Goal: Task Accomplishment & Management: Manage account settings

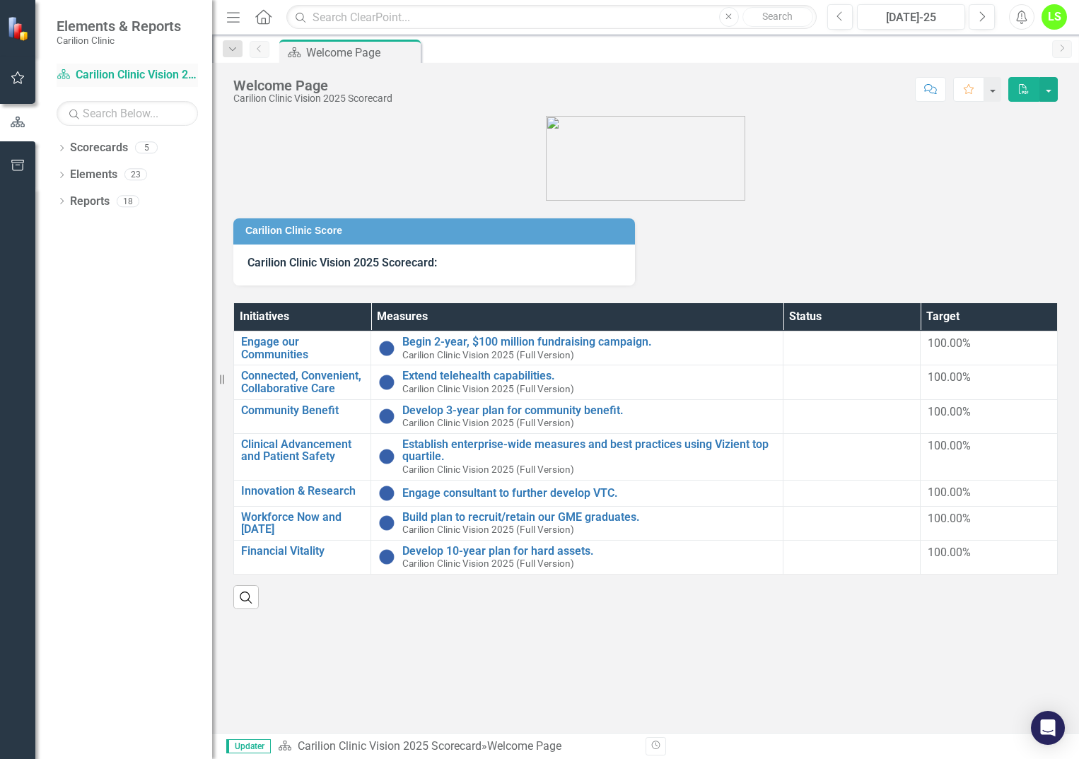
click at [100, 71] on link "Scorecard Carilion Clinic Vision 2025 Scorecard" at bounding box center [127, 75] width 141 height 16
click at [93, 152] on link "Scorecards" at bounding box center [99, 148] width 58 height 16
click at [64, 146] on icon "Dropdown" at bounding box center [62, 150] width 10 height 8
click at [69, 171] on icon at bounding box center [70, 173] width 4 height 7
click at [144, 229] on link "Department of Psychiatry" at bounding box center [152, 229] width 120 height 16
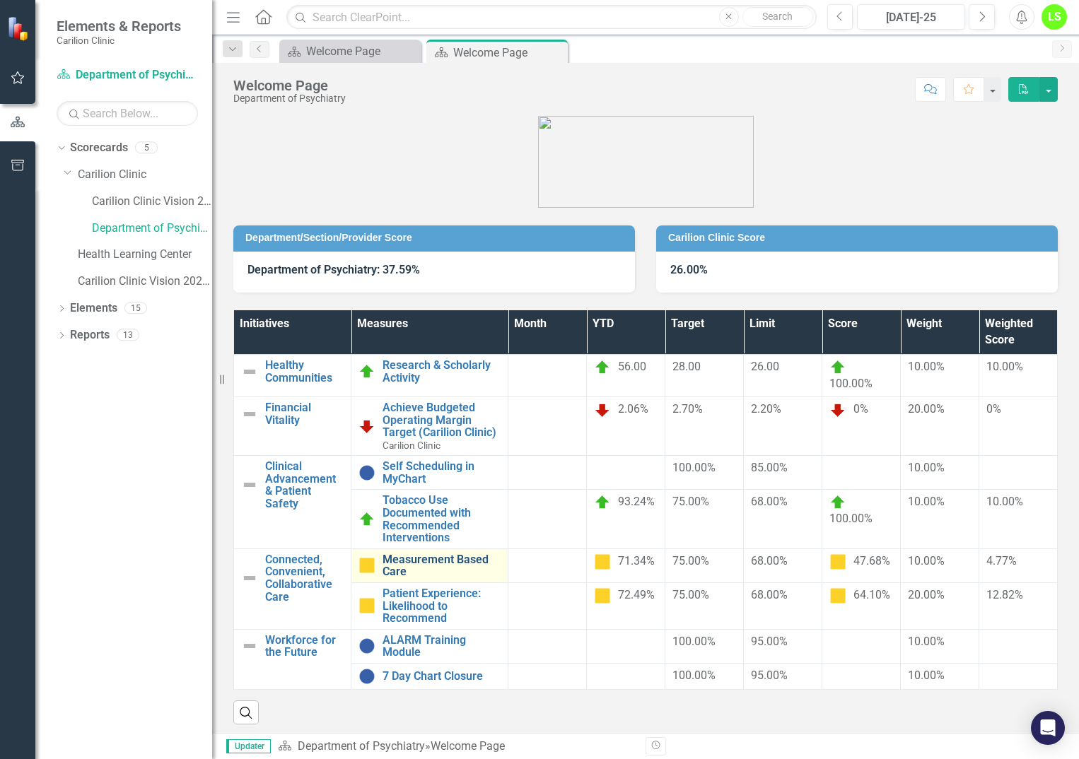
click at [461, 560] on link "Measurement Based Care" at bounding box center [441, 565] width 118 height 25
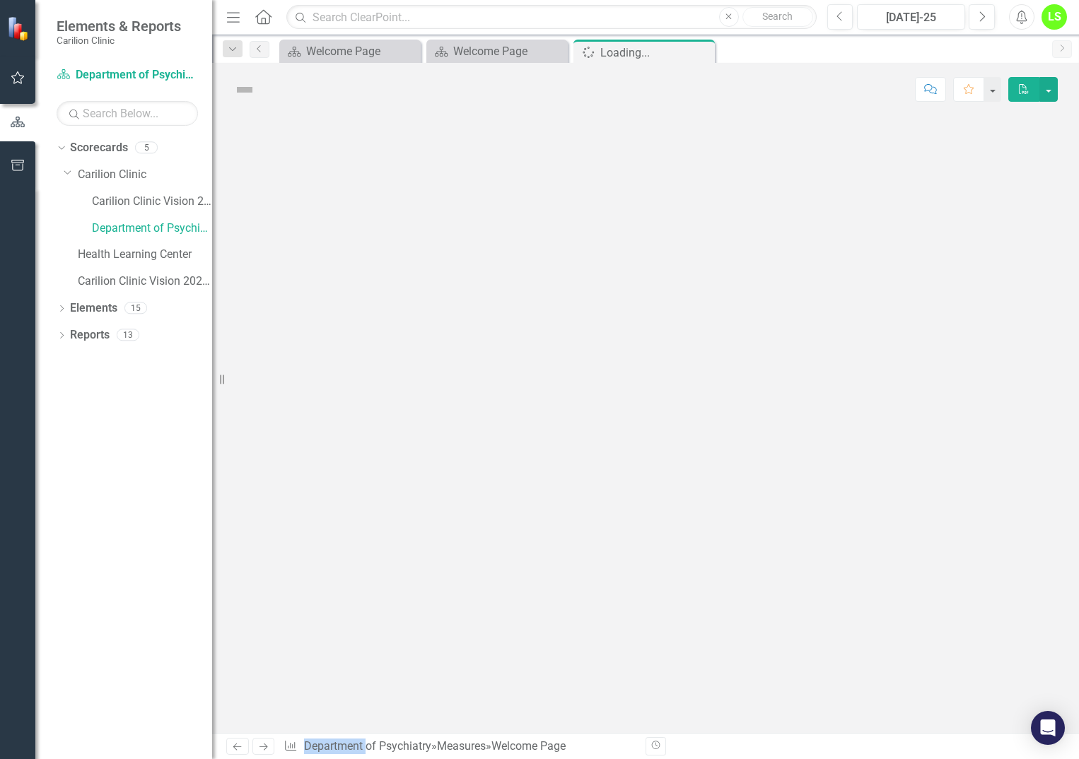
click at [461, 560] on div at bounding box center [645, 424] width 866 height 617
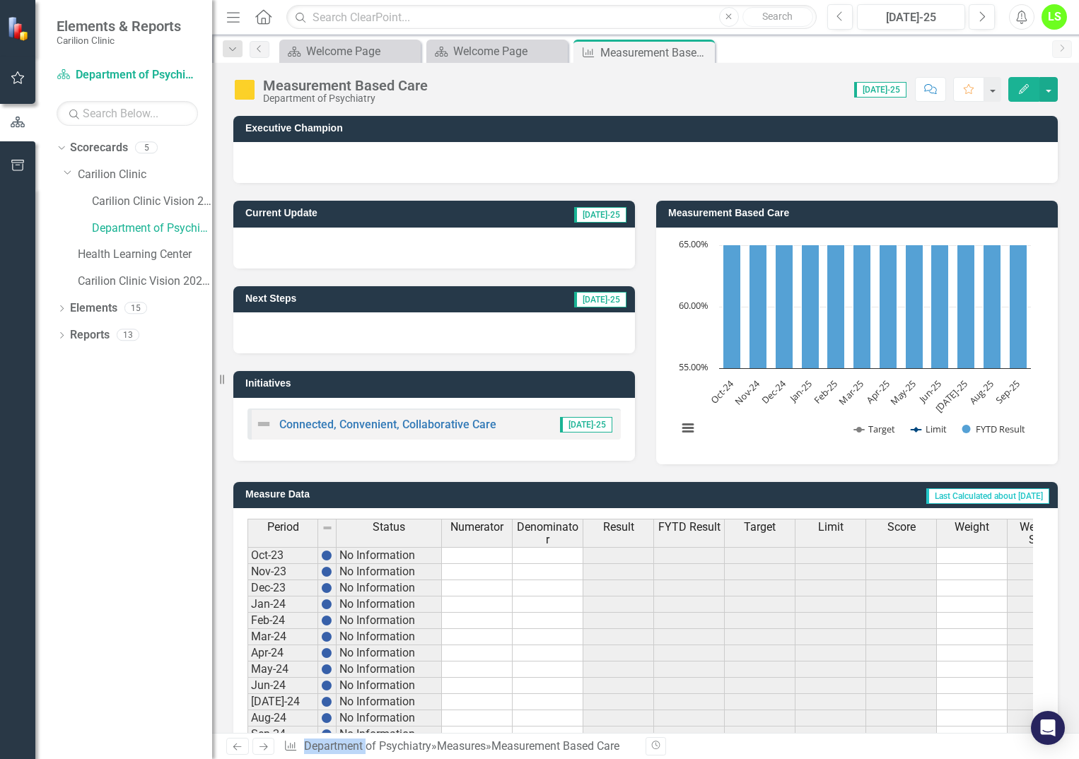
scroll to position [250, 0]
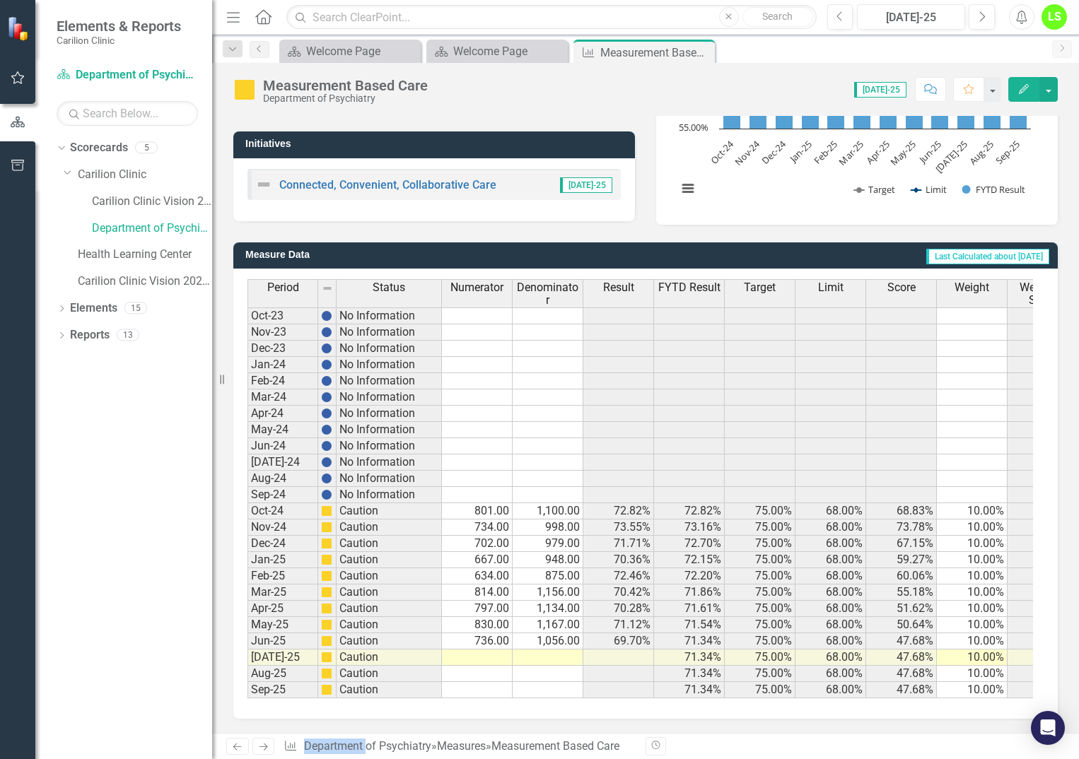
click at [500, 650] on td at bounding box center [477, 658] width 71 height 16
type textarea "8"
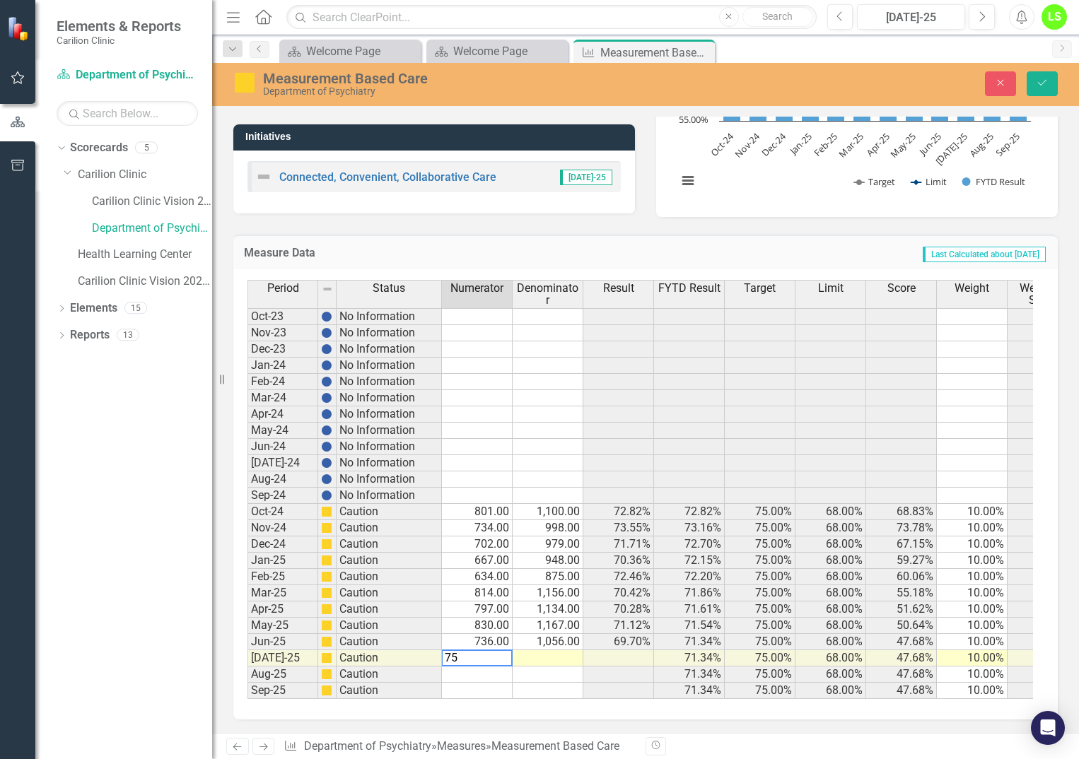
type textarea "754"
type textarea "1043"
click at [1048, 80] on button "Save" at bounding box center [1041, 83] width 31 height 25
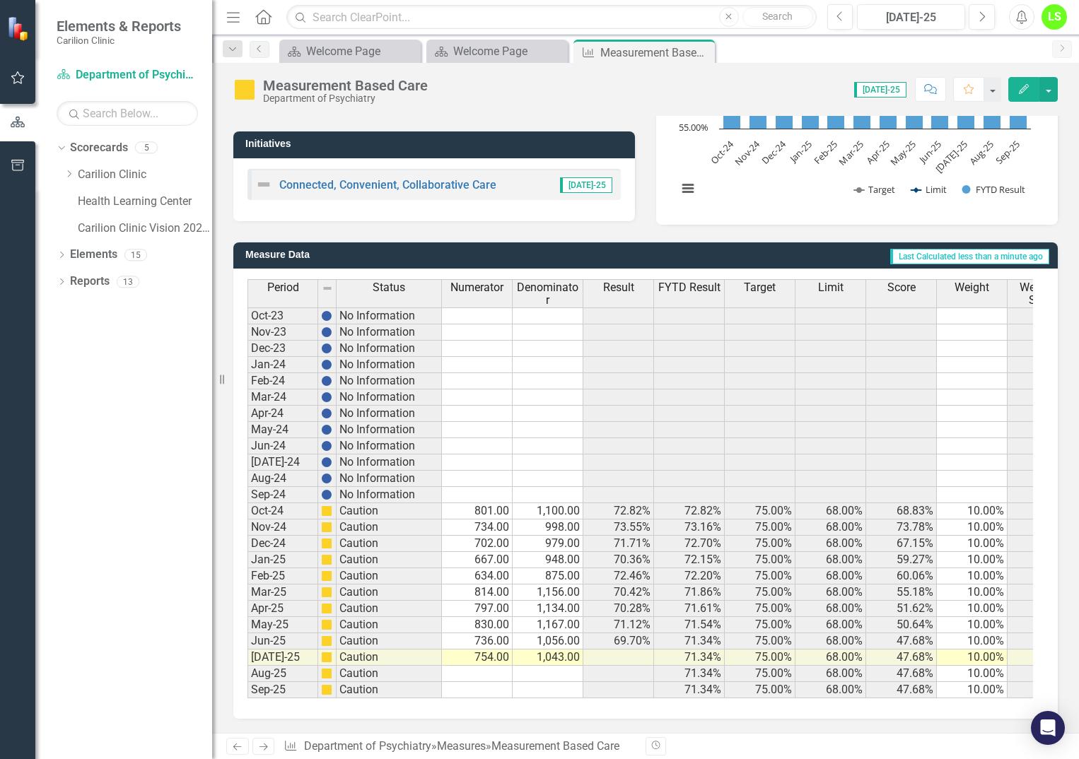
click at [540, 650] on td "1,043.00" at bounding box center [547, 658] width 71 height 16
type textarea "1043"
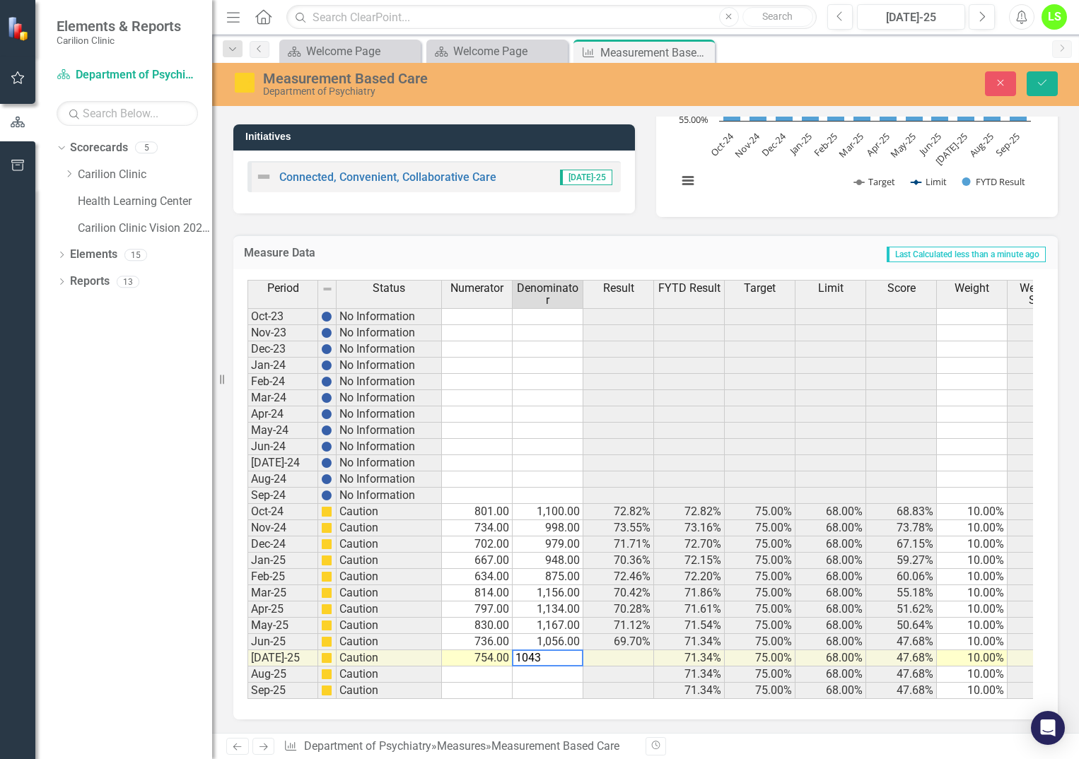
click at [551, 670] on td at bounding box center [547, 674] width 71 height 16
click at [1047, 80] on icon "Save" at bounding box center [1041, 83] width 13 height 10
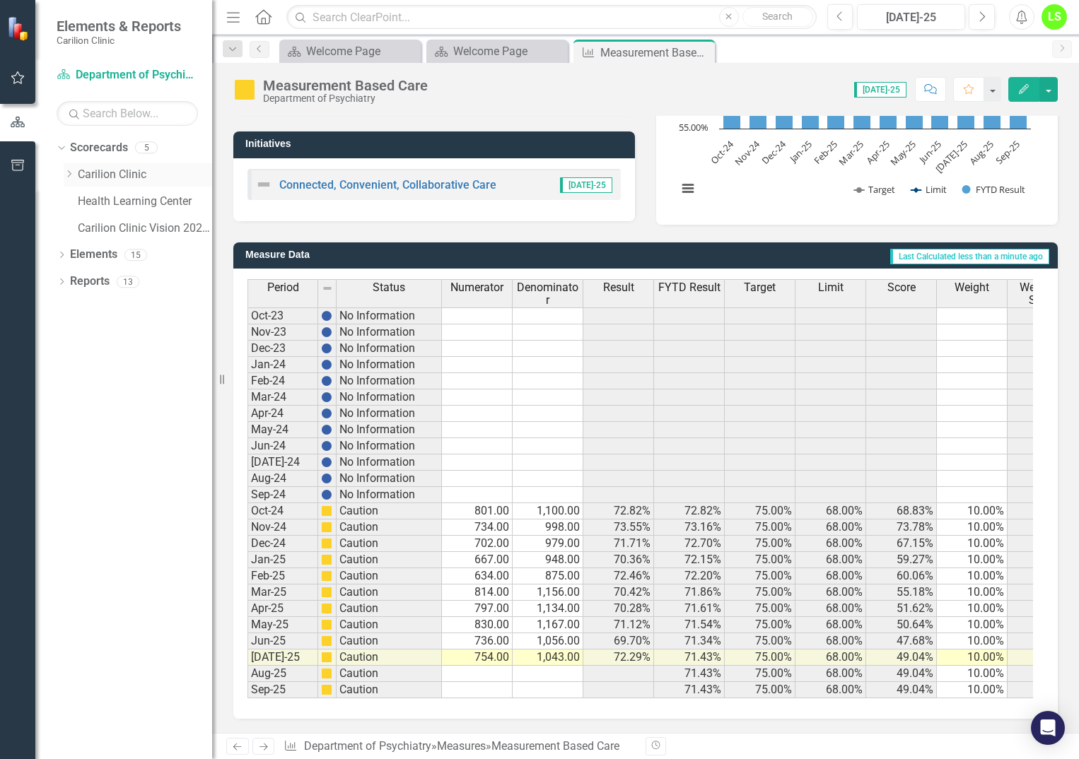
click at [92, 172] on link "Carilion Clinic" at bounding box center [145, 175] width 134 height 16
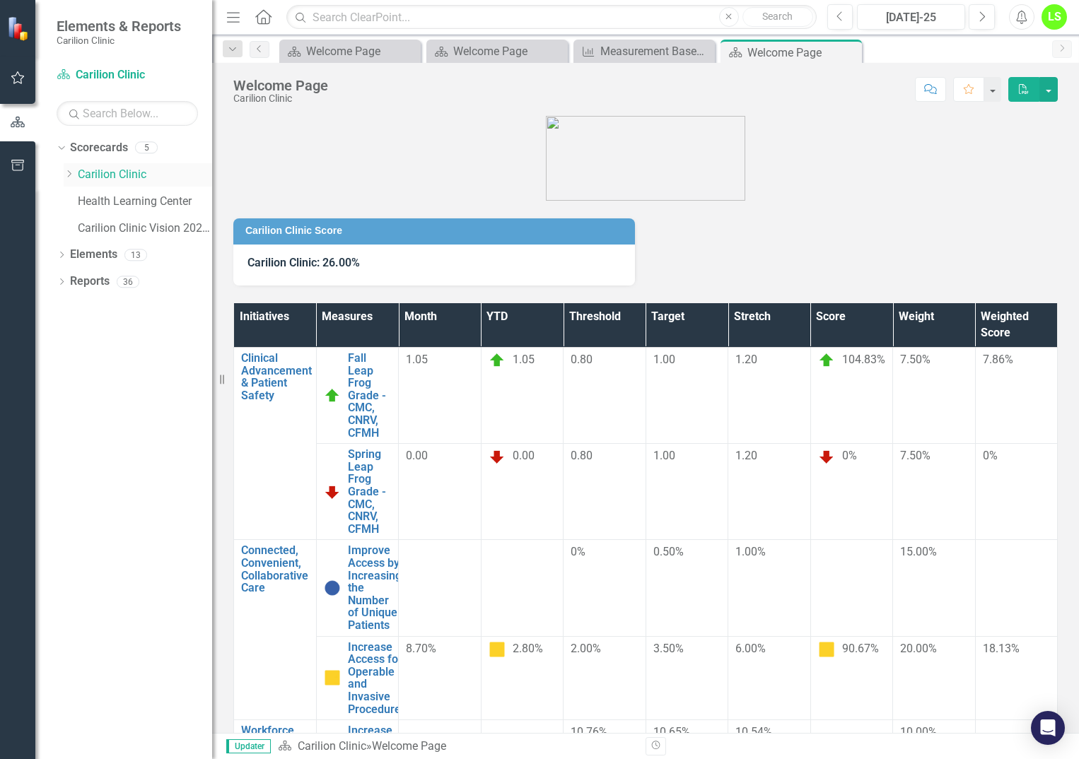
click at [72, 170] on icon "Dropdown" at bounding box center [69, 174] width 11 height 8
click at [131, 223] on link "Department of Psychiatry" at bounding box center [152, 229] width 120 height 16
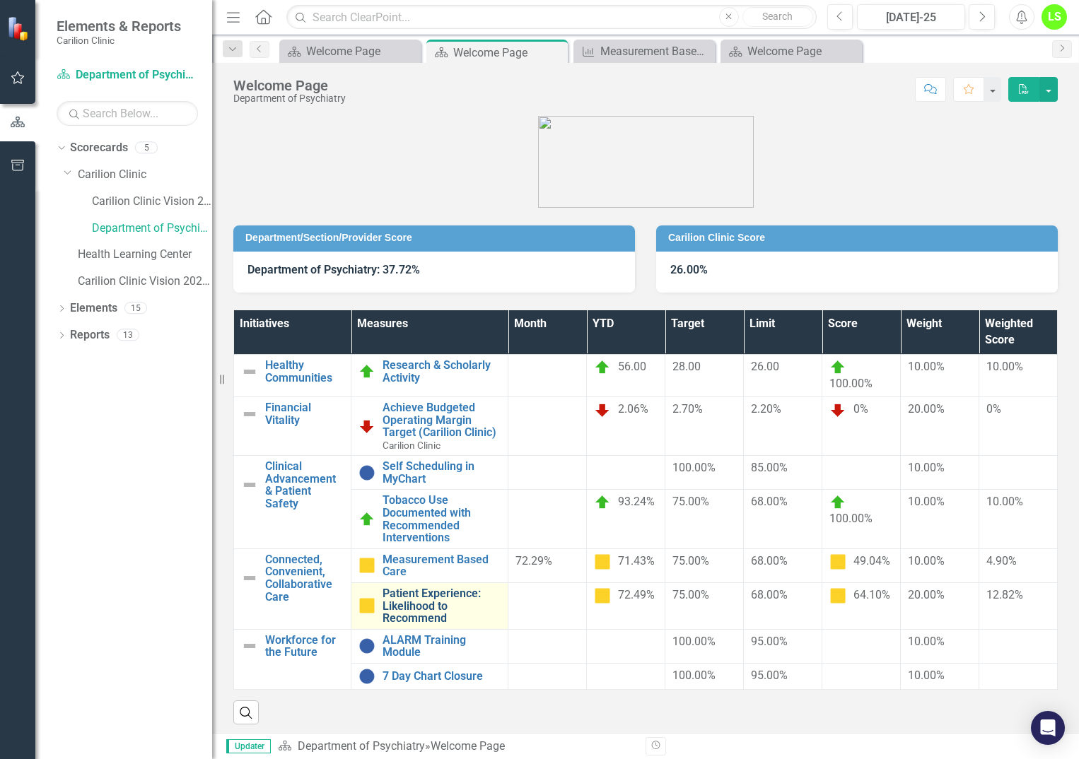
click at [421, 597] on link "Patient Experience: Likelihood to Recommend" at bounding box center [441, 605] width 118 height 37
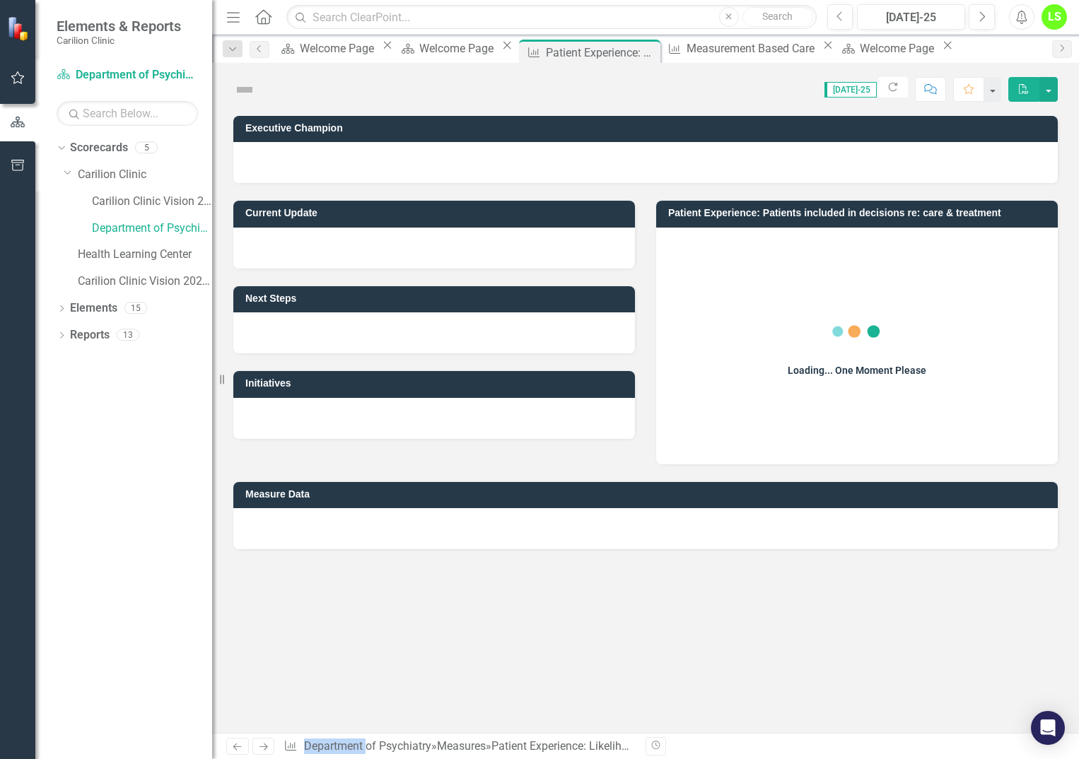
click at [421, 597] on div "Executive Champion Current Update Next Steps Initiatives Patient Experience: Pa…" at bounding box center [645, 424] width 866 height 617
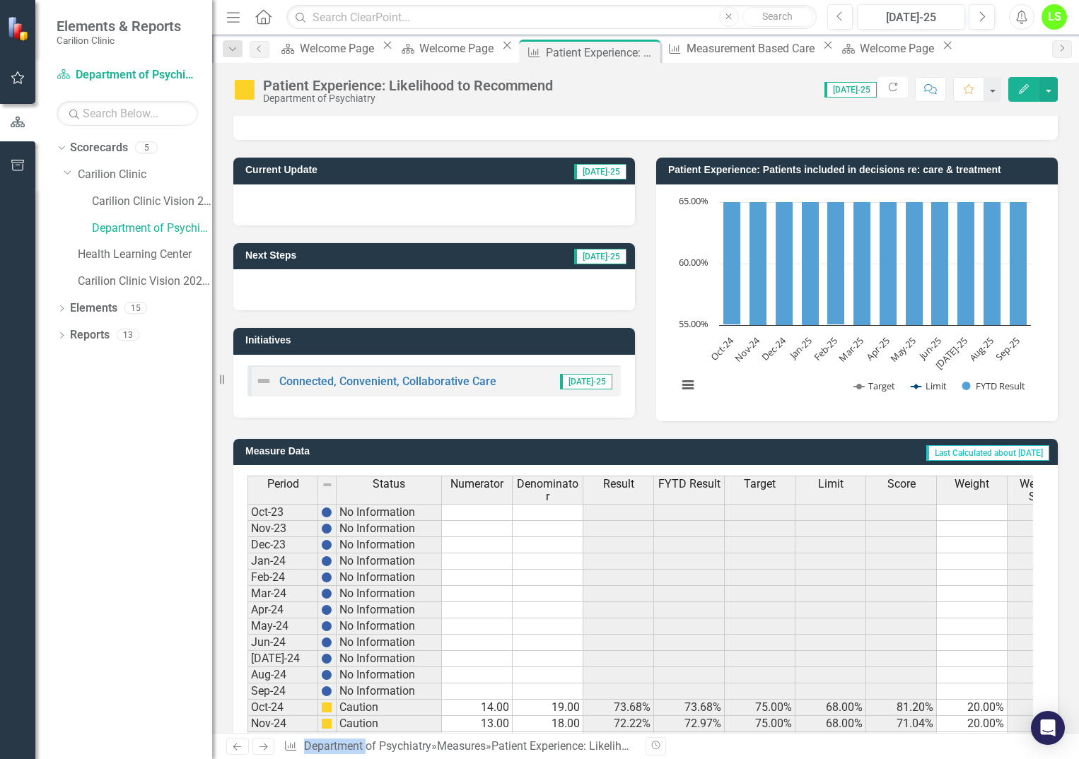
scroll to position [250, 0]
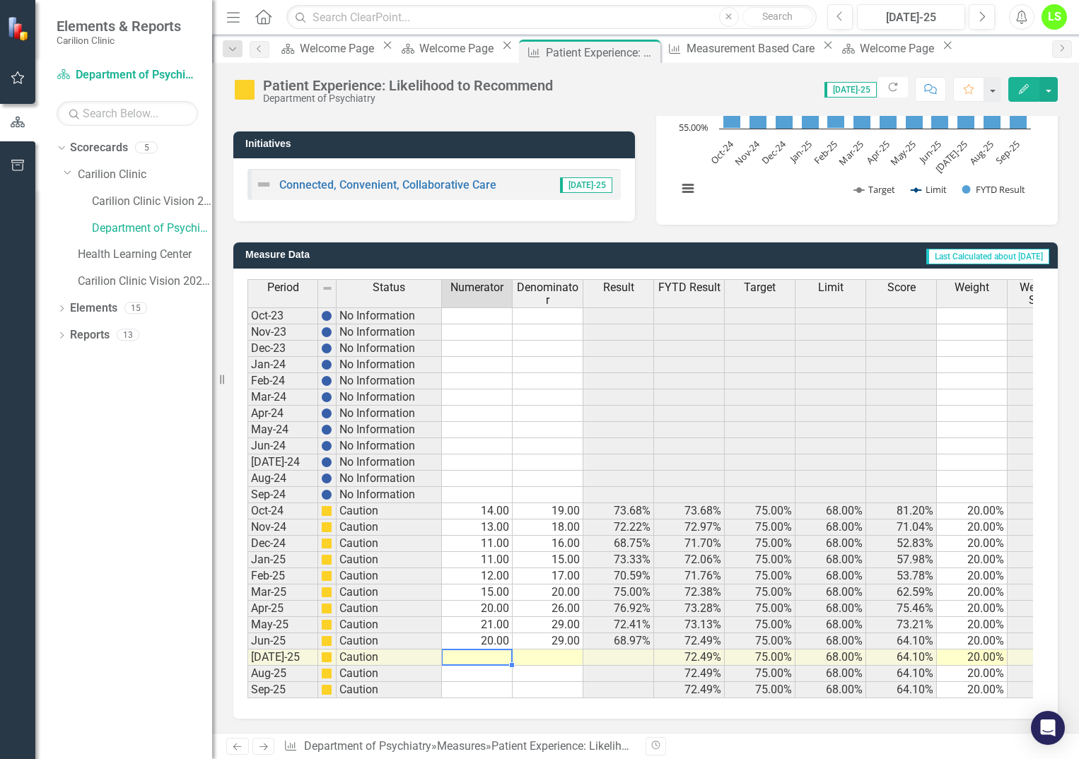
click at [490, 650] on td at bounding box center [477, 658] width 71 height 16
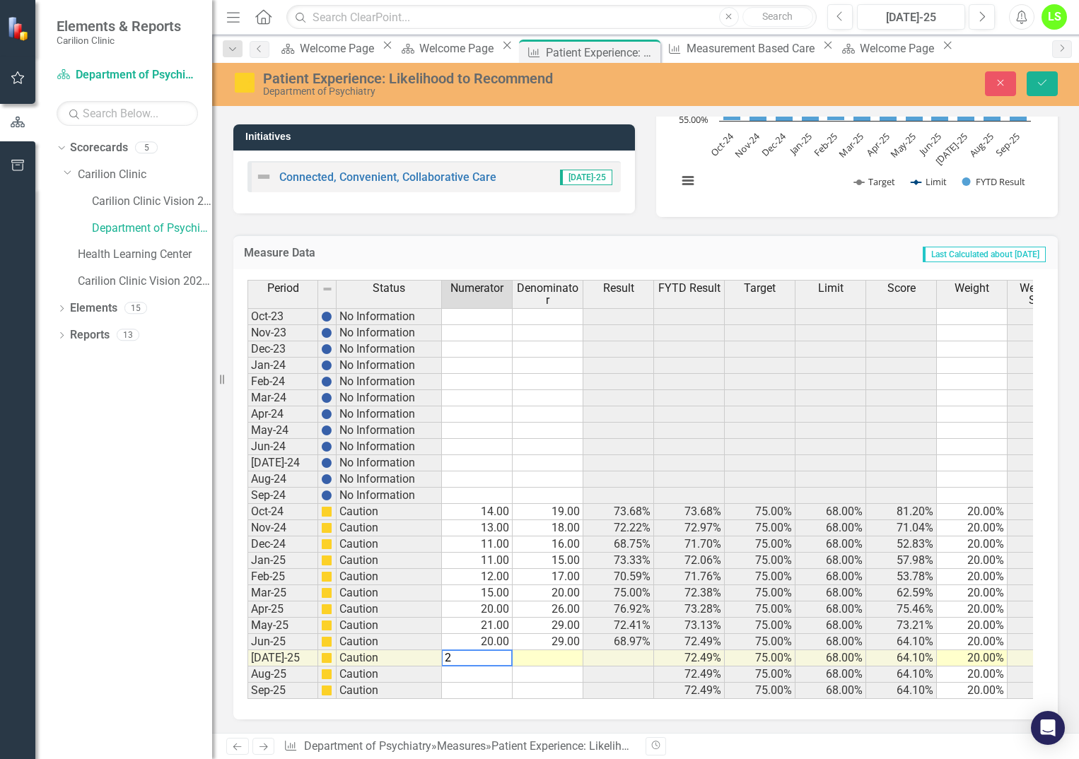
type textarea "24"
type textarea "33"
click at [1036, 78] on icon "Save" at bounding box center [1041, 83] width 13 height 10
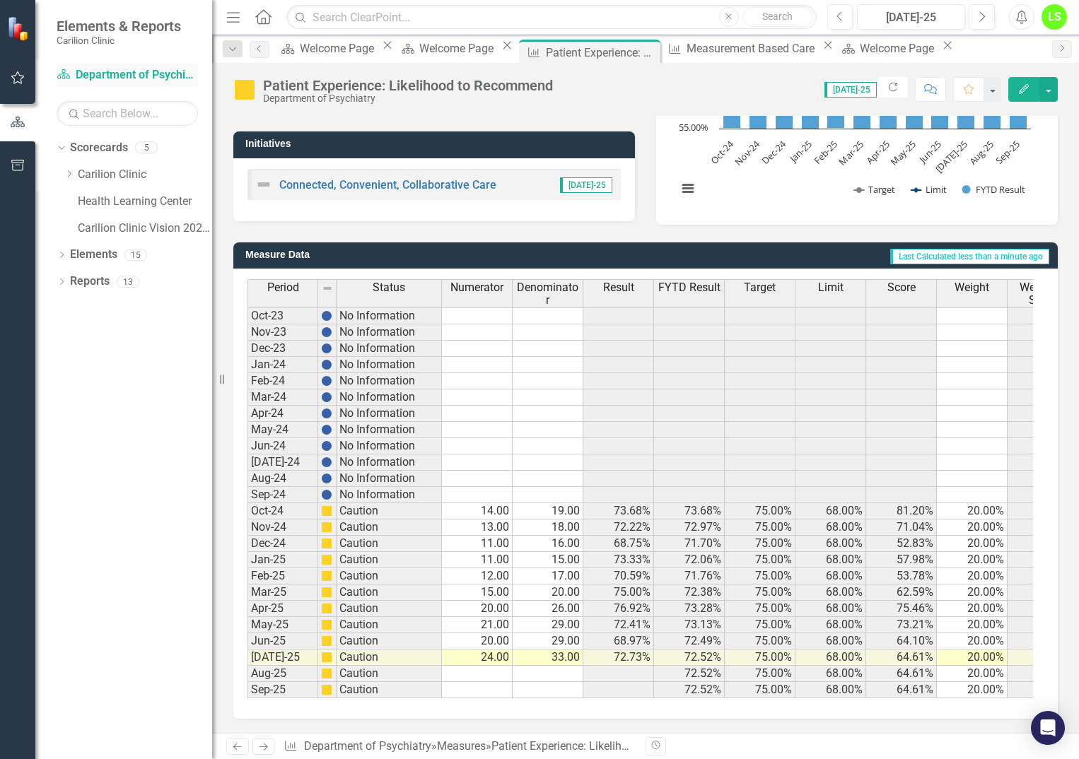
click at [96, 74] on link "Scorecard Department of Psychiatry" at bounding box center [127, 75] width 141 height 16
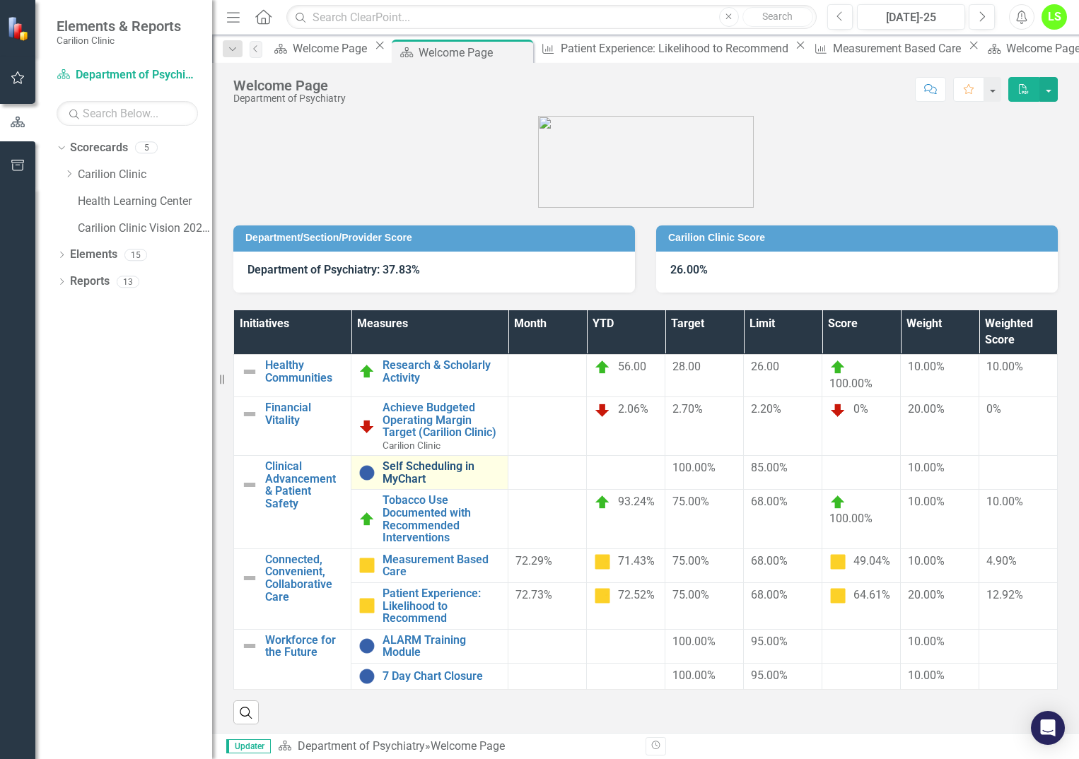
click at [455, 466] on link "Self Scheduling in MyChart" at bounding box center [441, 472] width 118 height 25
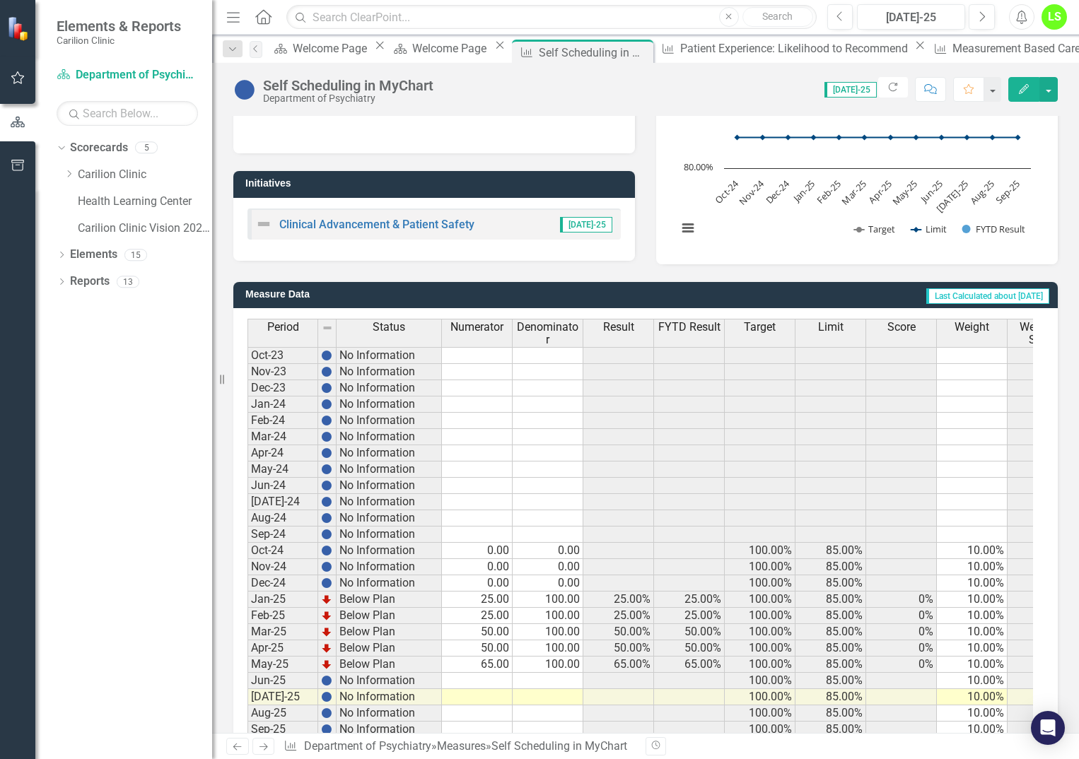
scroll to position [250, 0]
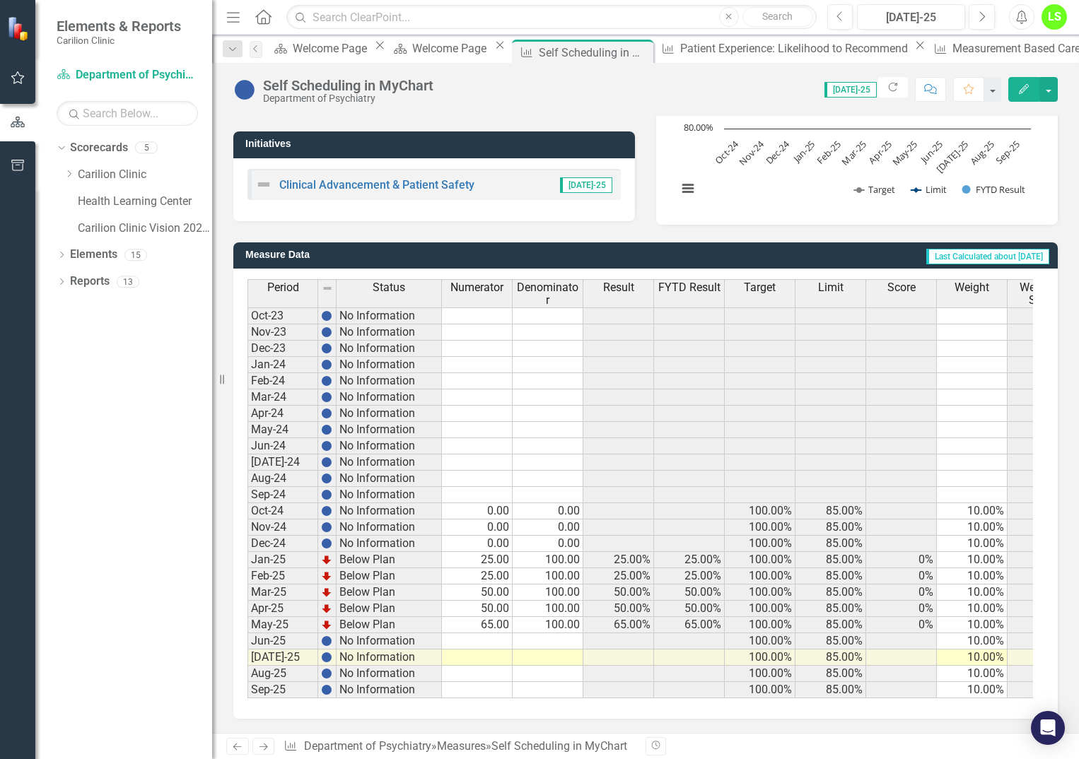
click at [495, 633] on td at bounding box center [477, 641] width 71 height 16
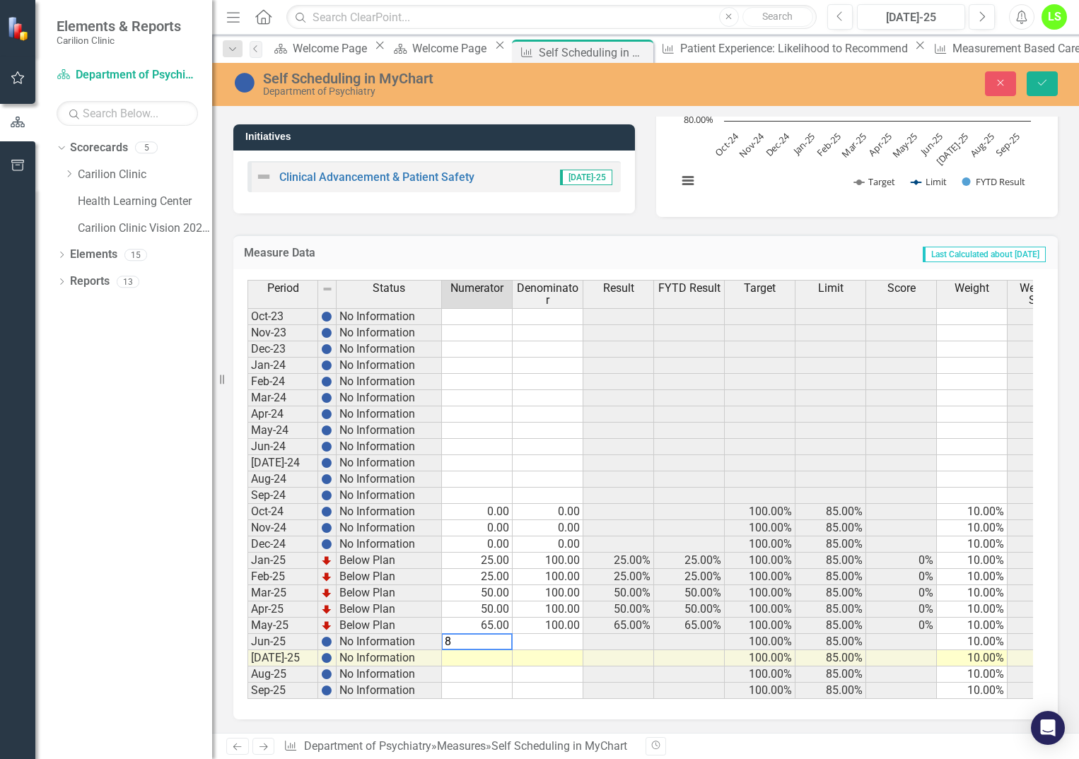
type textarea "85"
type textarea "100"
click at [1046, 79] on icon "Save" at bounding box center [1041, 83] width 13 height 10
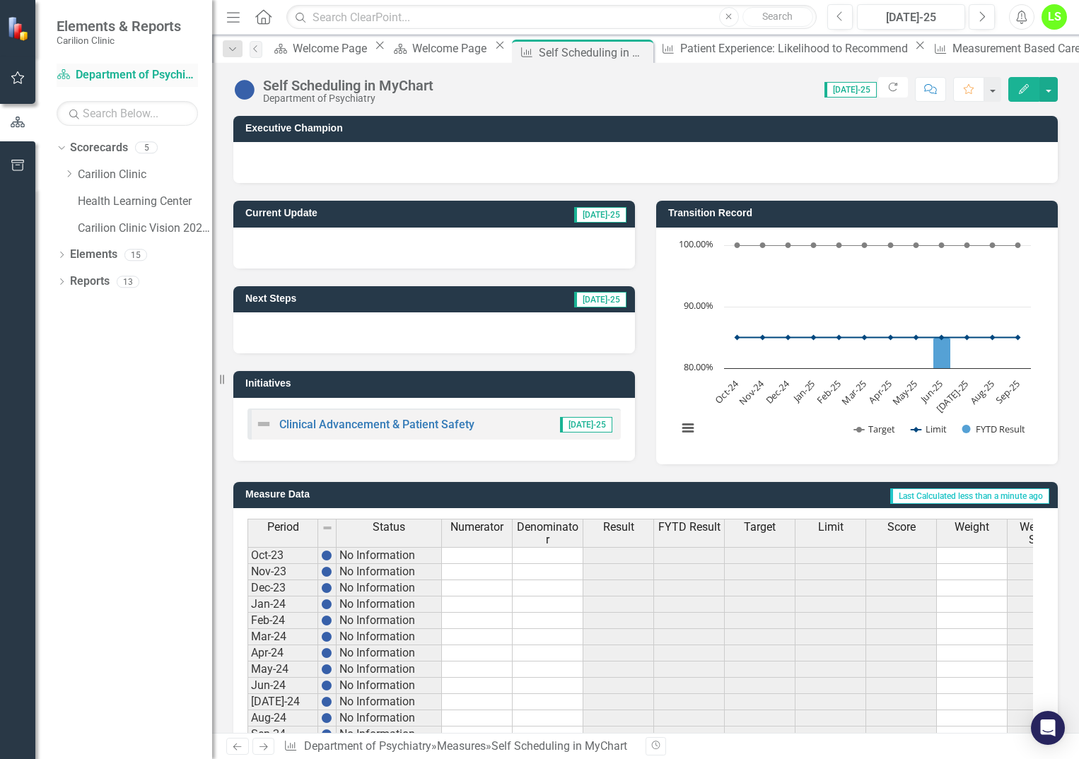
click at [159, 74] on link "Scorecard Department of Psychiatry" at bounding box center [127, 75] width 141 height 16
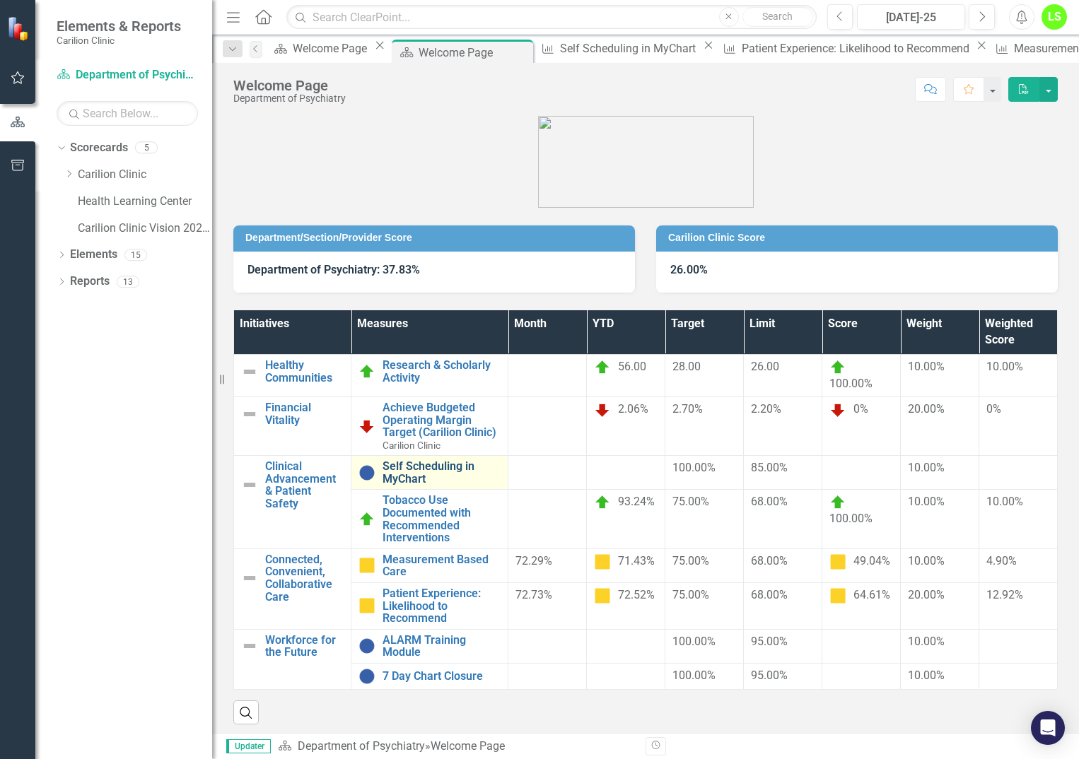
click at [433, 469] on link "Self Scheduling in MyChart" at bounding box center [441, 472] width 118 height 25
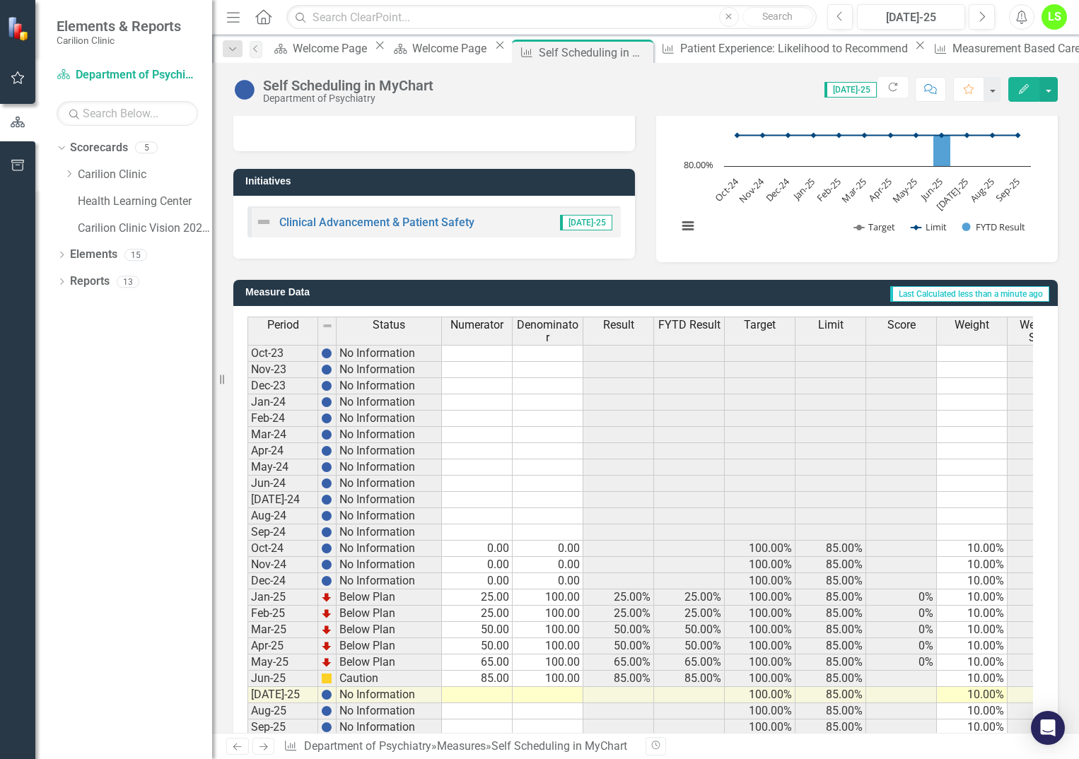
scroll to position [38, 0]
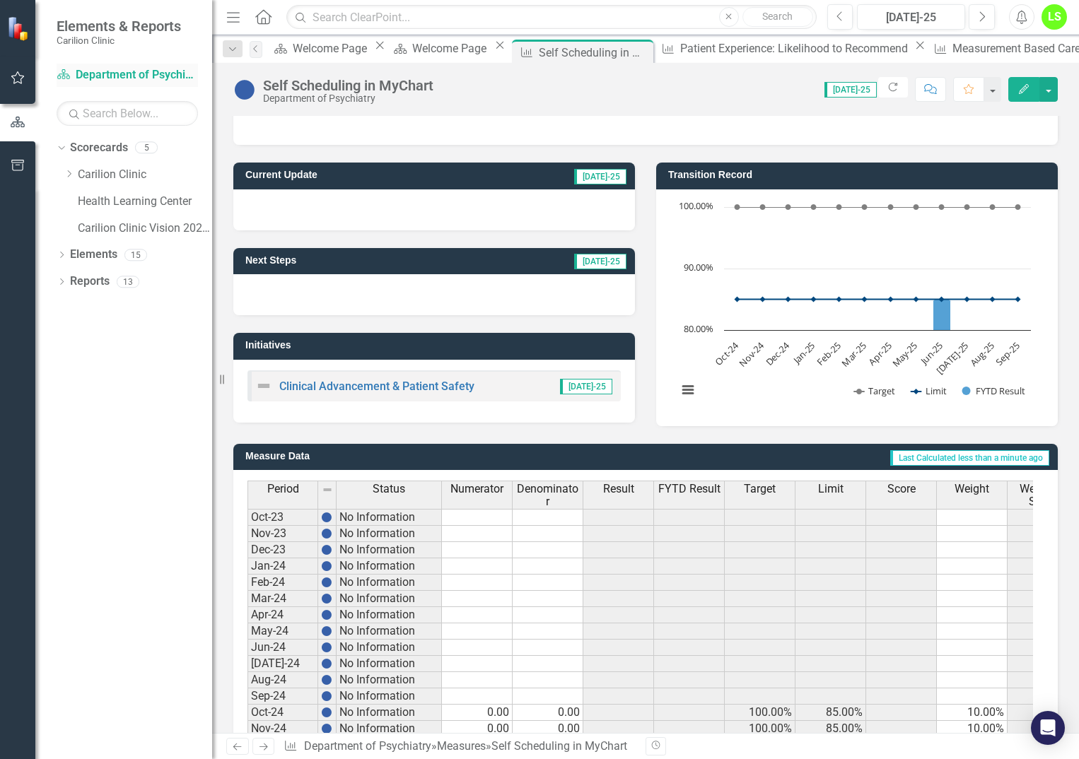
click at [141, 78] on link "Scorecard Department of Psychiatry" at bounding box center [127, 75] width 141 height 16
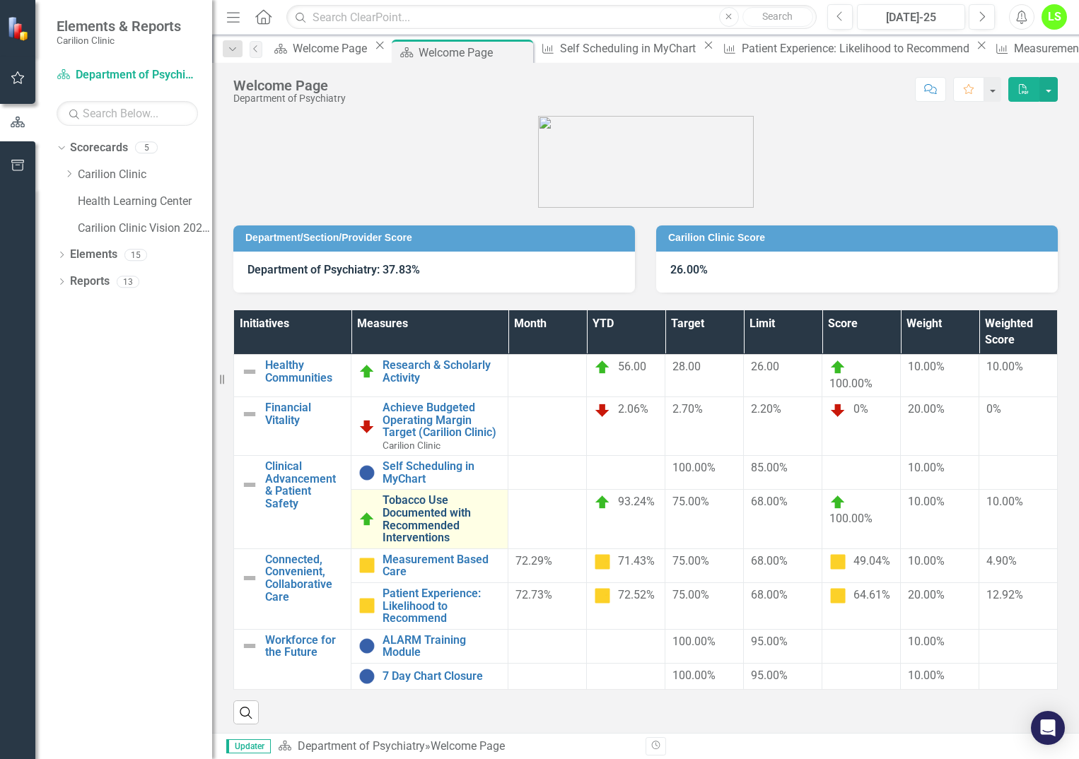
click at [421, 517] on link "Tobacco Use Documented with Recommended Interventions" at bounding box center [441, 518] width 118 height 49
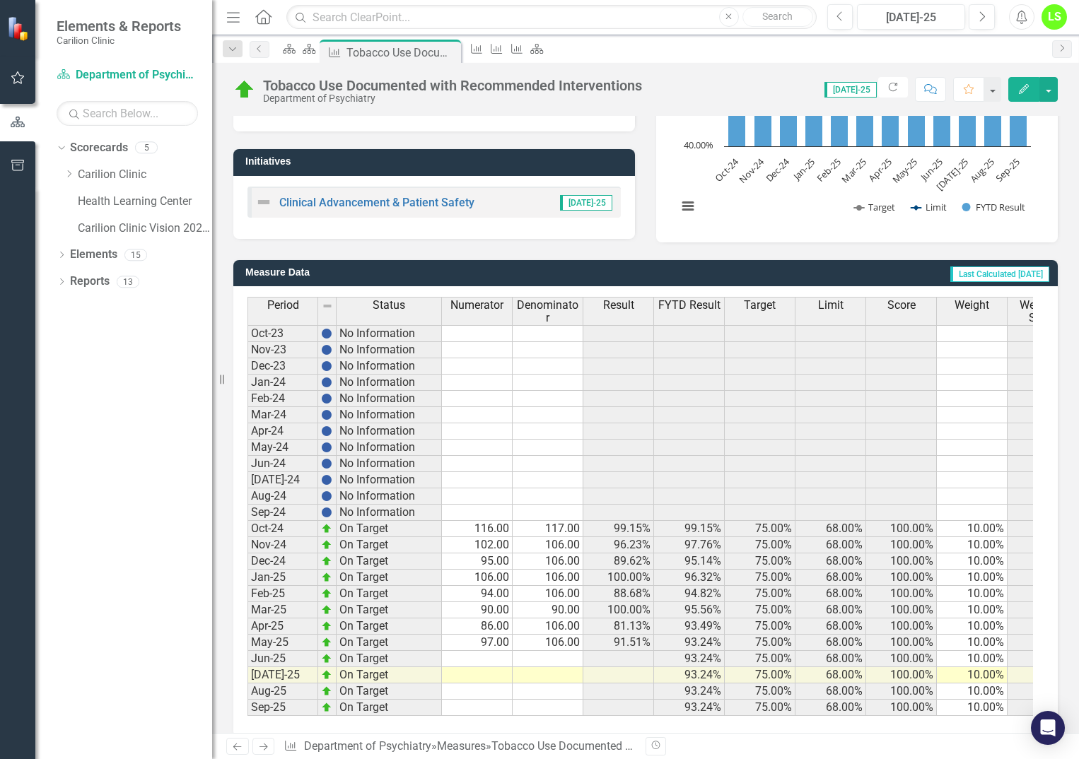
scroll to position [250, 0]
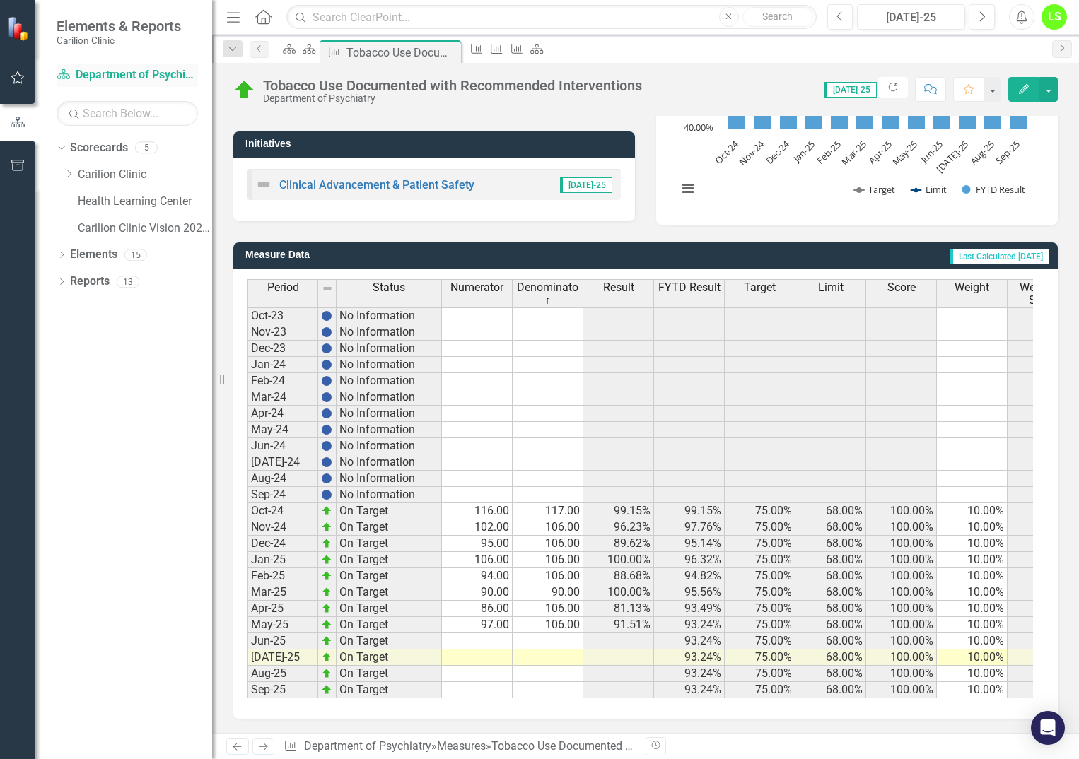
click at [165, 74] on link "Scorecard Department of Psychiatry" at bounding box center [127, 75] width 141 height 16
